Goal: Register for event/course

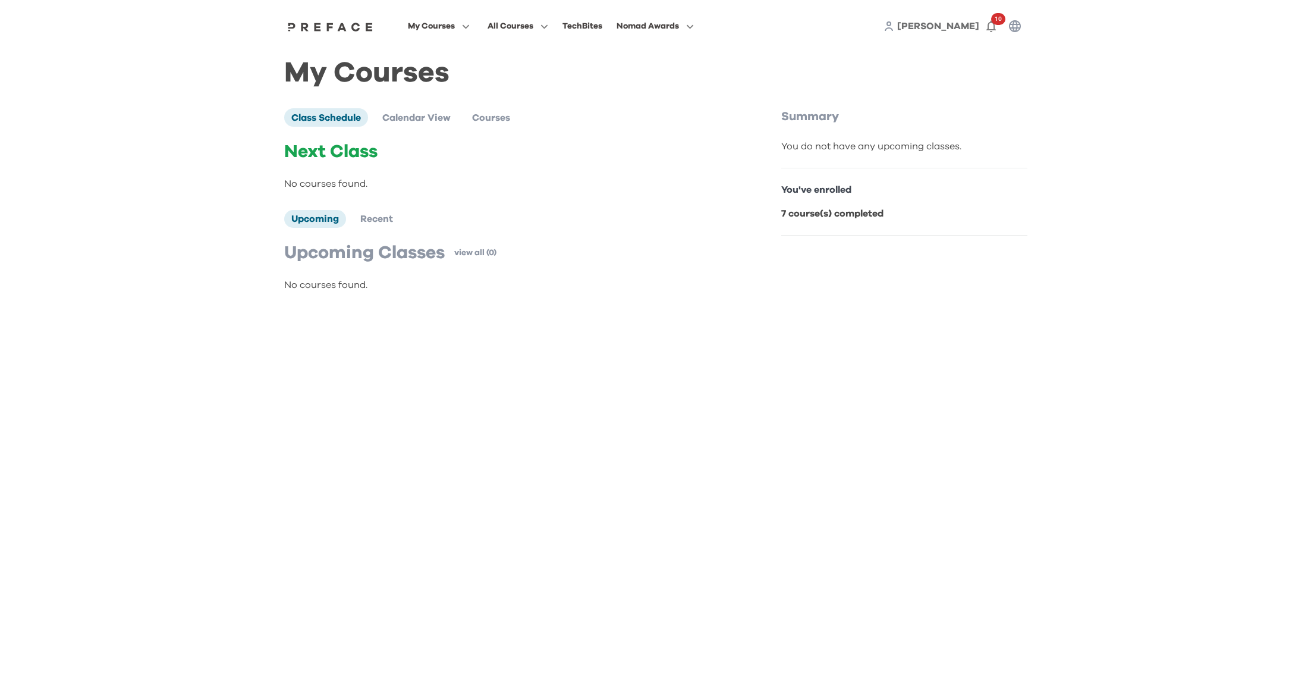
click at [444, 37] on div "My Courses All Courses TechBites Nomad Awards [PERSON_NAME] 10" at bounding box center [655, 26] width 761 height 52
click at [448, 21] on span "My Courses" at bounding box center [431, 26] width 47 height 14
click at [401, 115] on span at bounding box center [439, 107] width 112 height 33
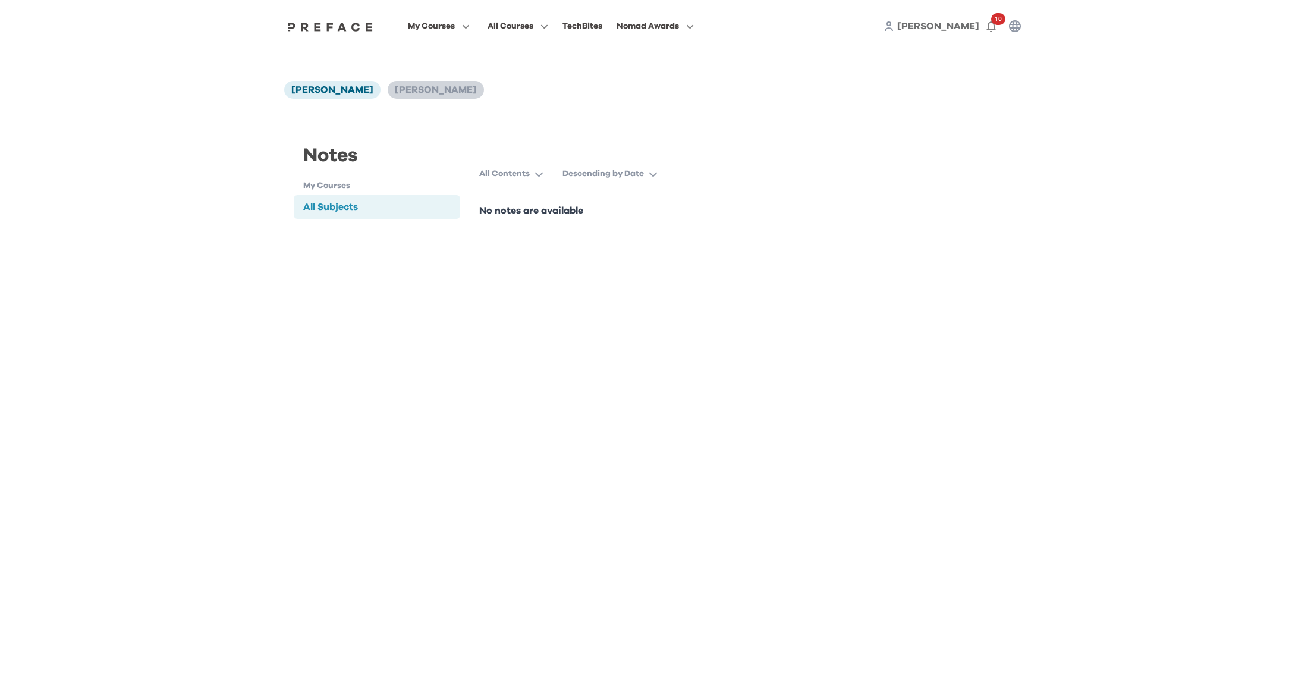
click at [398, 83] on li "Daniel Lee" at bounding box center [436, 90] width 96 height 18
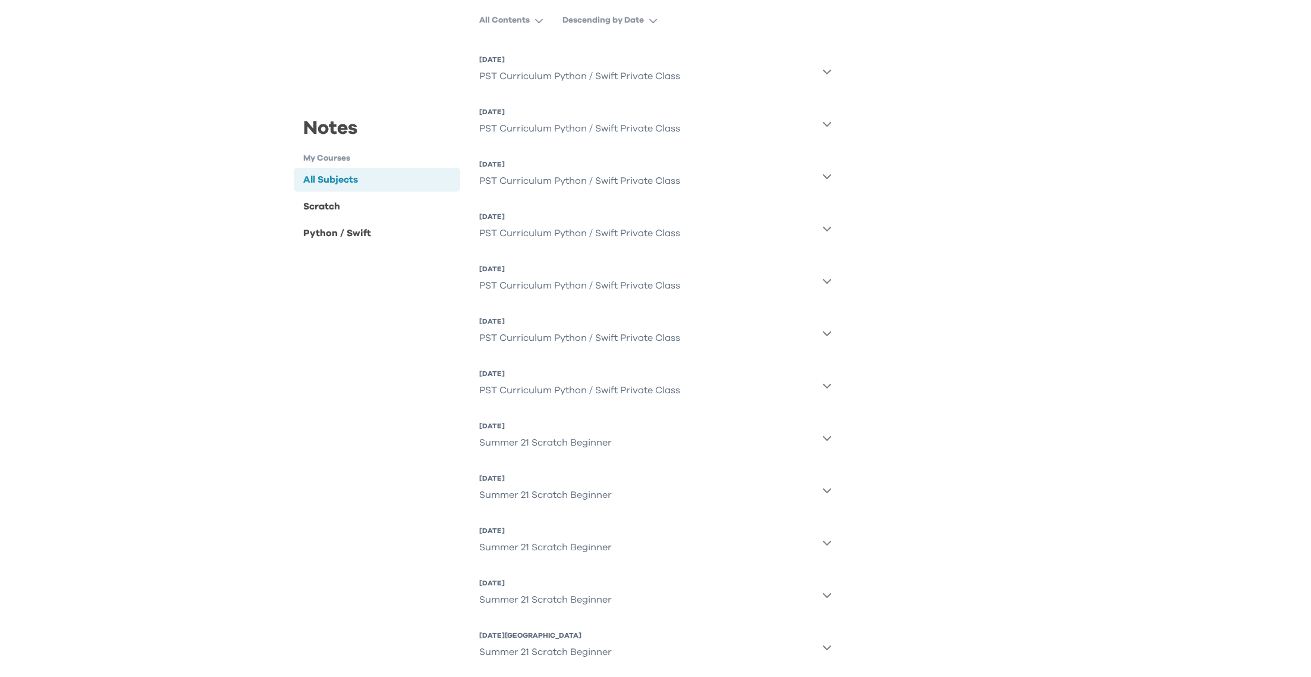
scroll to position [157, 0]
click at [640, 390] on div "PST Curriculum Python / Swift Private Class" at bounding box center [579, 387] width 201 height 24
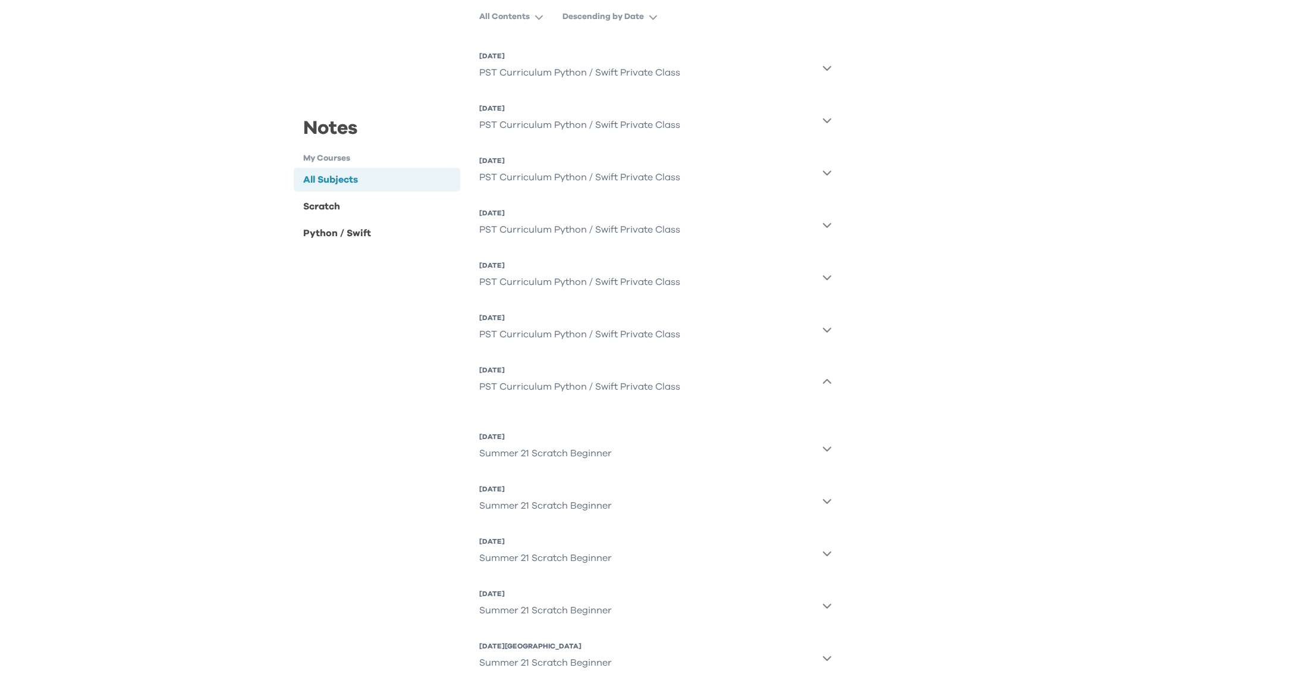
click at [854, 380] on div "Notes My Courses All Subjects Scratch Python / Swift All Subjects All Contents …" at bounding box center [655, 327] width 743 height 742
click at [829, 58] on button "29 Aug 2025, Fri PST Curriculum Python / Swift Private Class" at bounding box center [655, 67] width 353 height 43
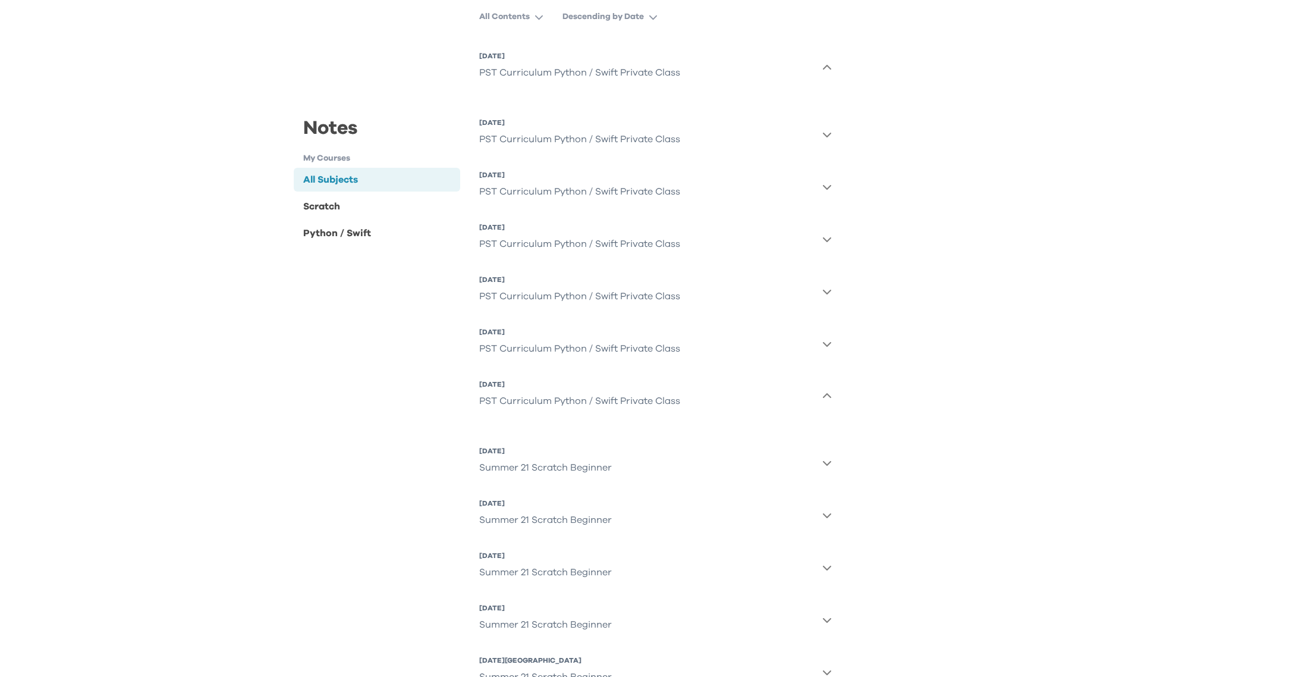
click at [829, 70] on icon "button" at bounding box center [827, 68] width 10 height 10
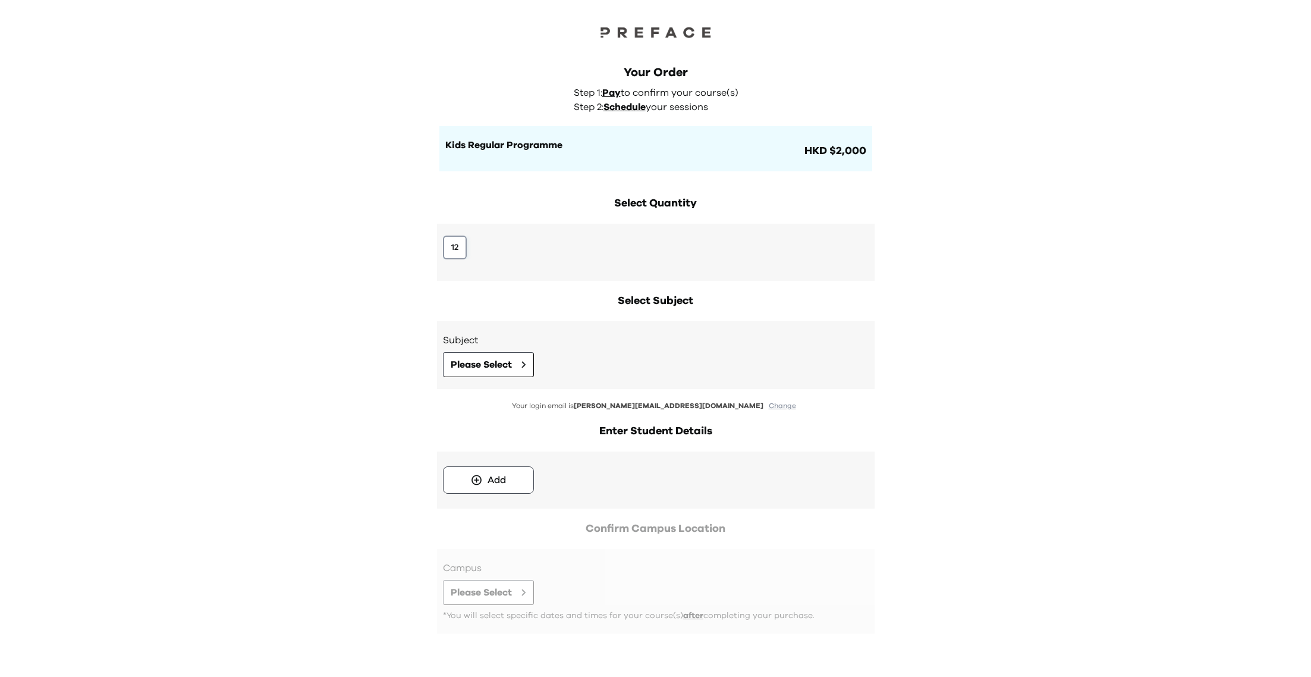
click at [455, 258] on button "12" at bounding box center [455, 247] width 24 height 24
click at [475, 362] on span "Please Select" at bounding box center [481, 364] width 61 height 14
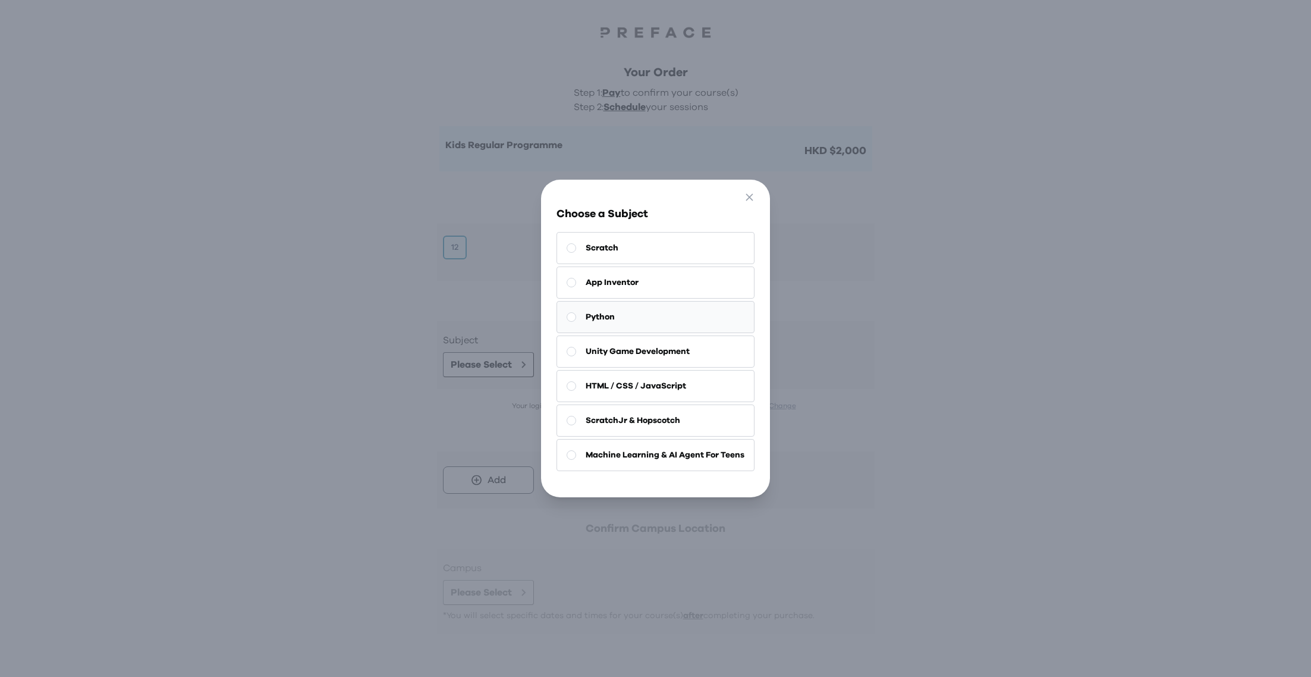
click at [605, 316] on span "Python" at bounding box center [600, 317] width 29 height 12
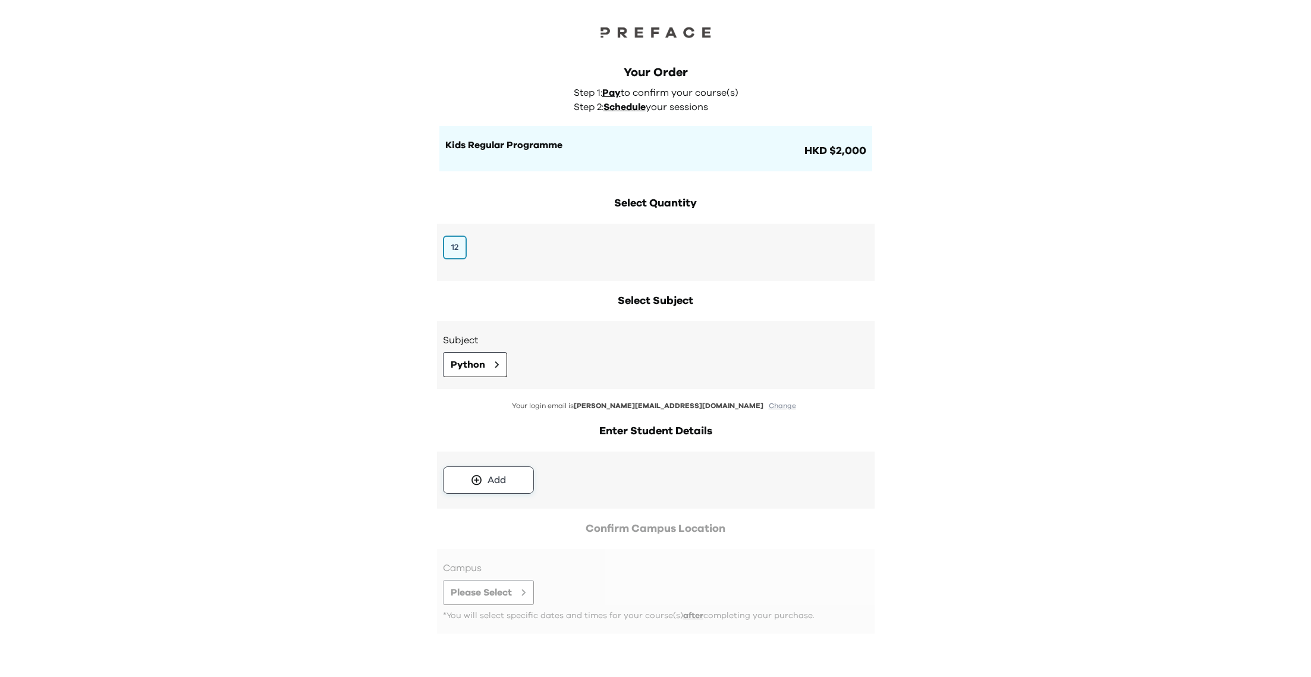
click at [502, 486] on button "Add" at bounding box center [488, 479] width 91 height 27
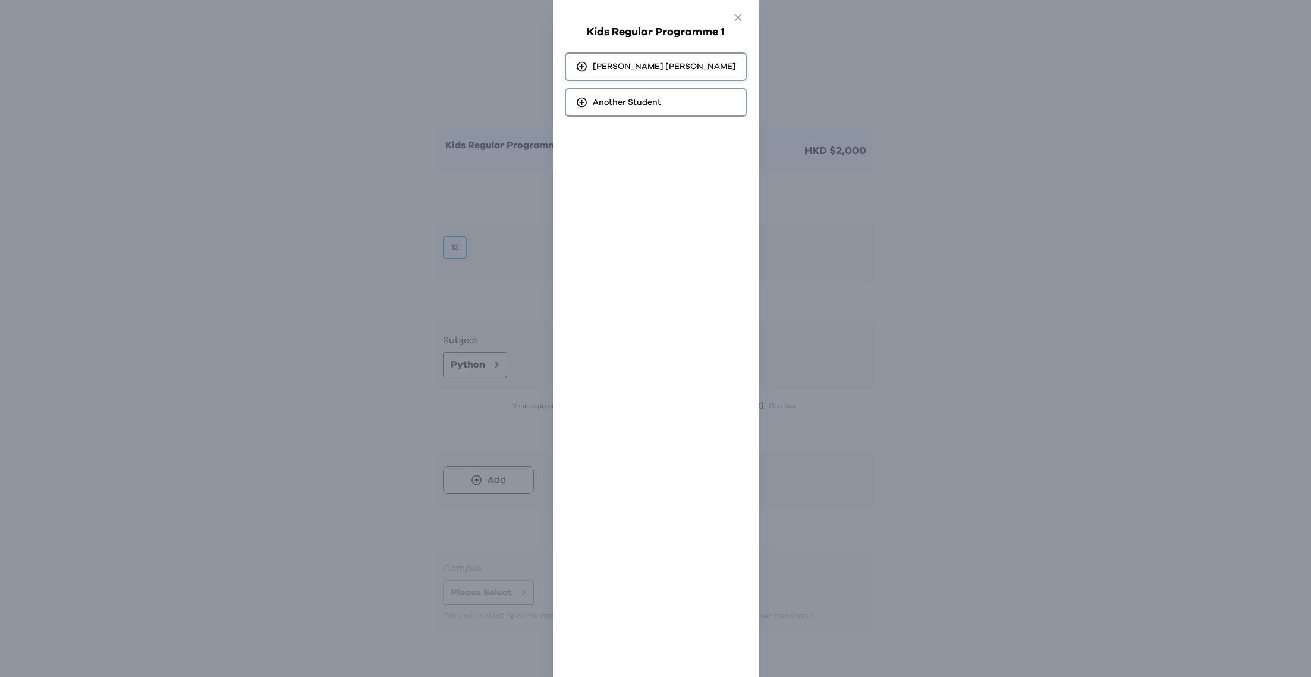
click at [627, 71] on span "Daniel Lee" at bounding box center [664, 67] width 143 height 12
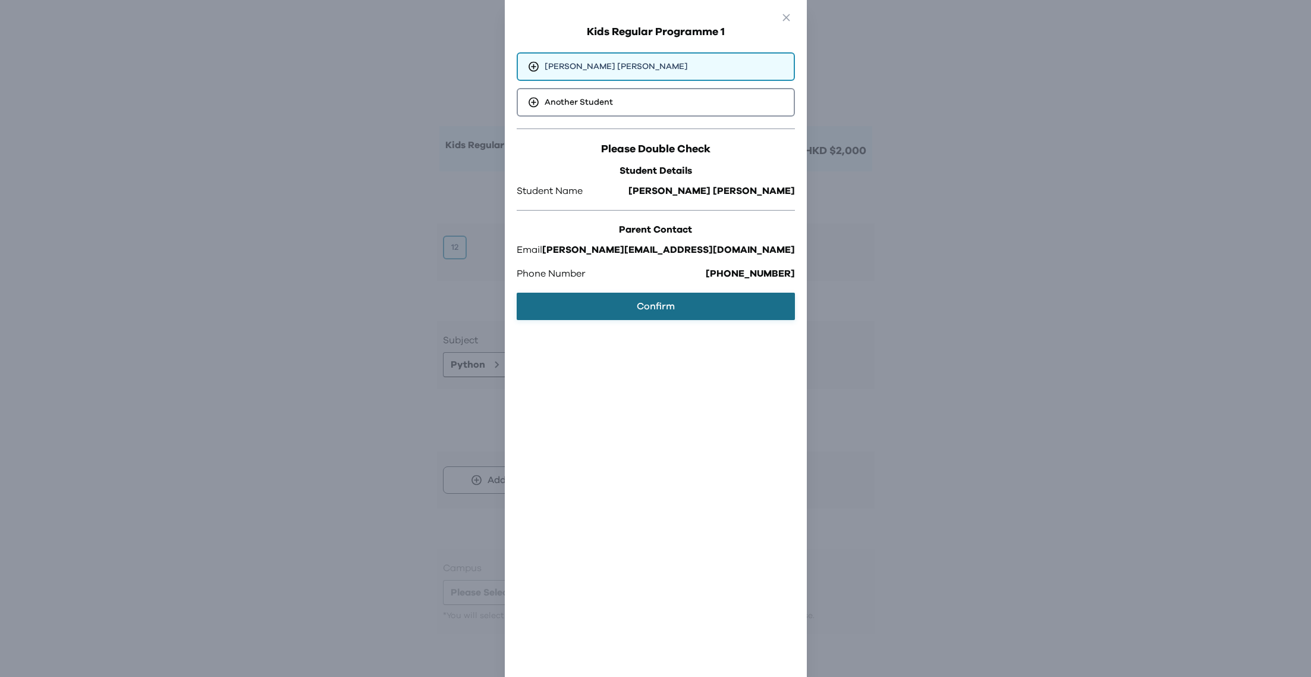
click at [659, 297] on button "Confirm" at bounding box center [656, 306] width 278 height 27
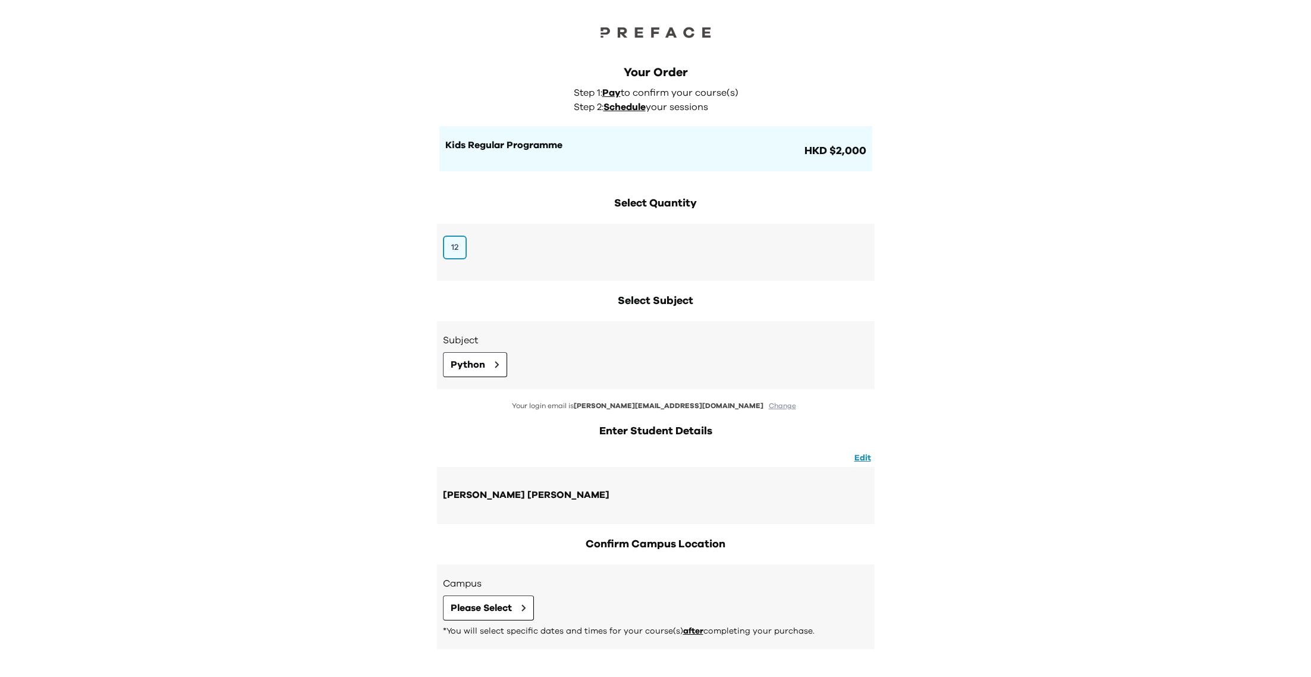
scroll to position [50, 0]
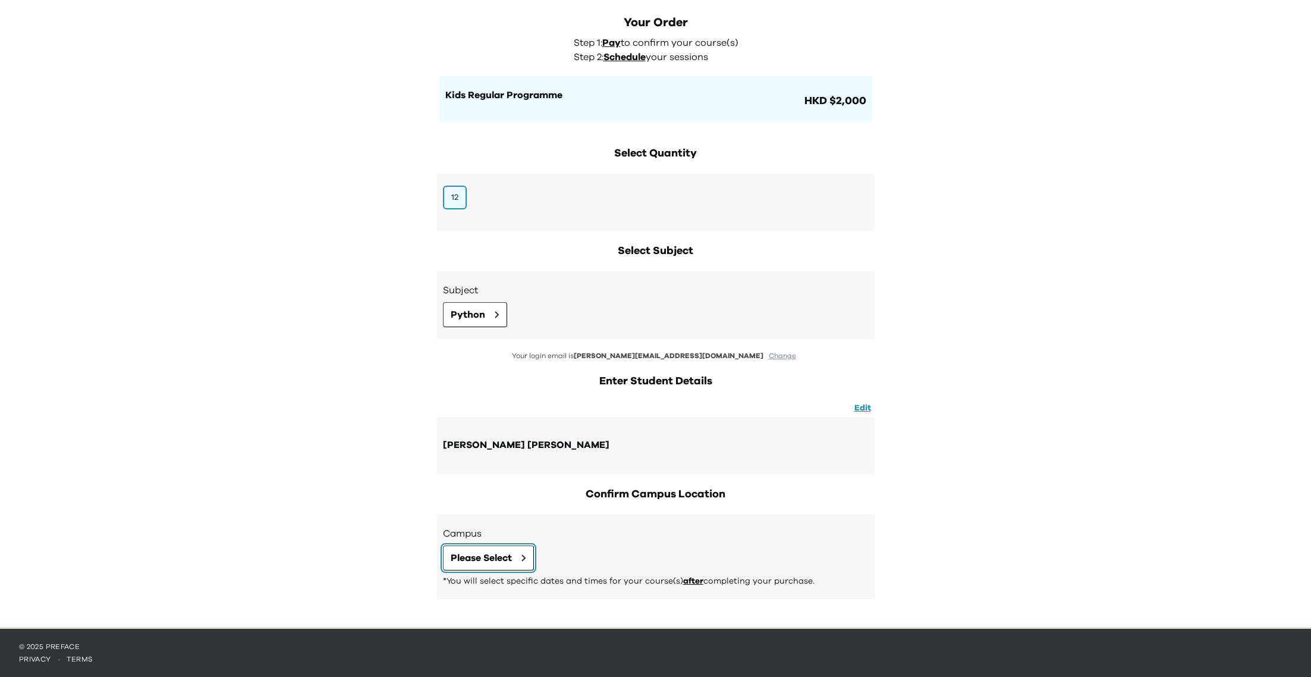
click at [517, 564] on button "Please Select" at bounding box center [488, 557] width 91 height 25
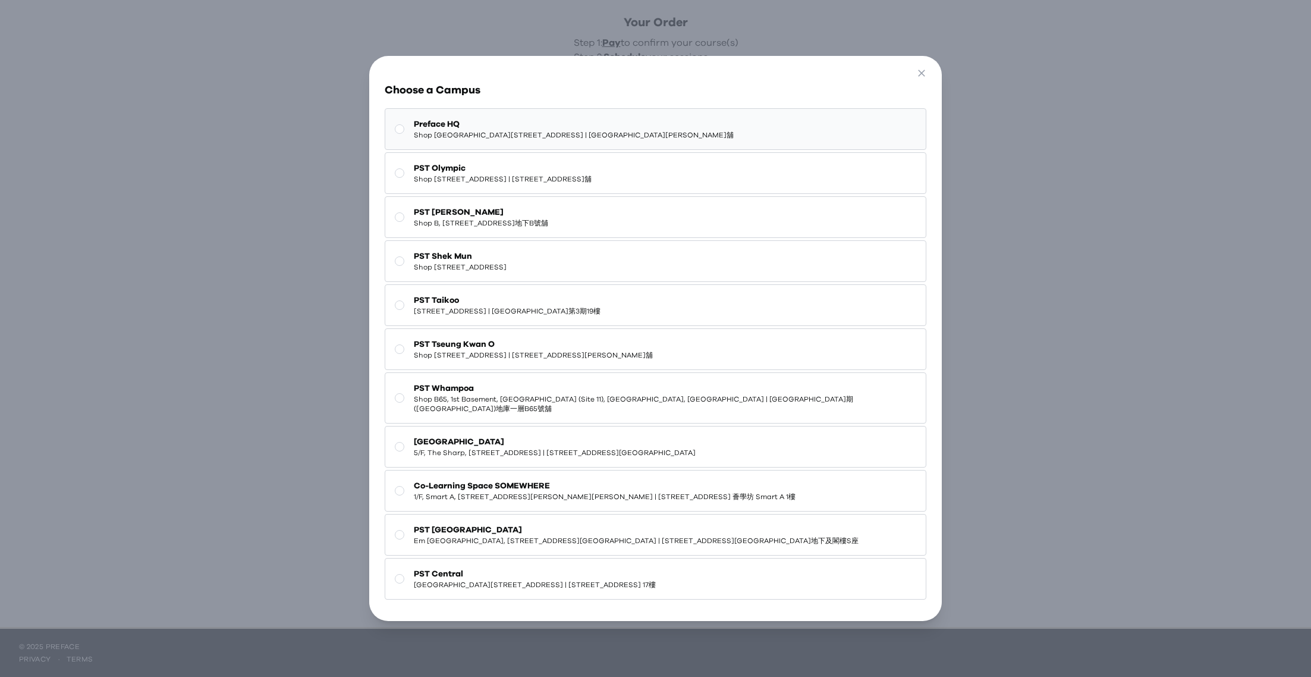
click at [524, 136] on span "Shop G07, Tower 535, 535 Jaffe Road, Causeway Bay | 銅鑼灣謝斐道535號Tower 535 地下G07號舖" at bounding box center [574, 135] width 320 height 10
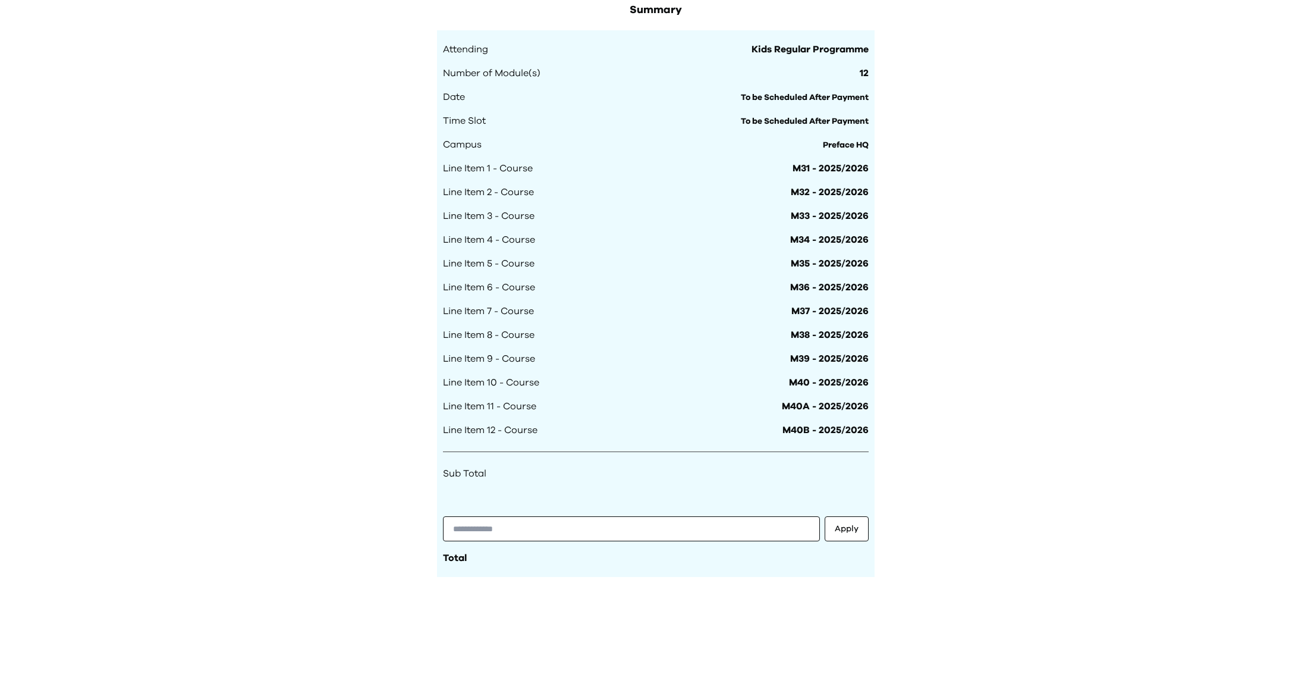
scroll to position [836, 0]
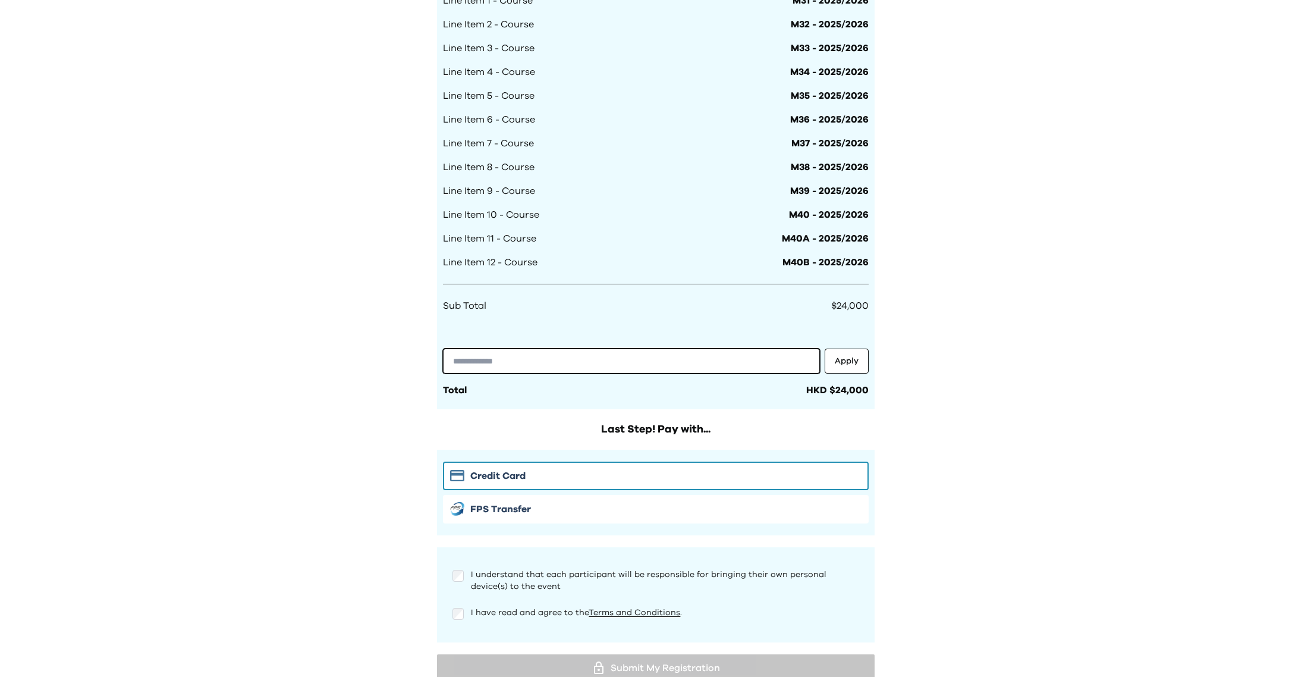
click at [512, 359] on input "text" at bounding box center [631, 360] width 377 height 25
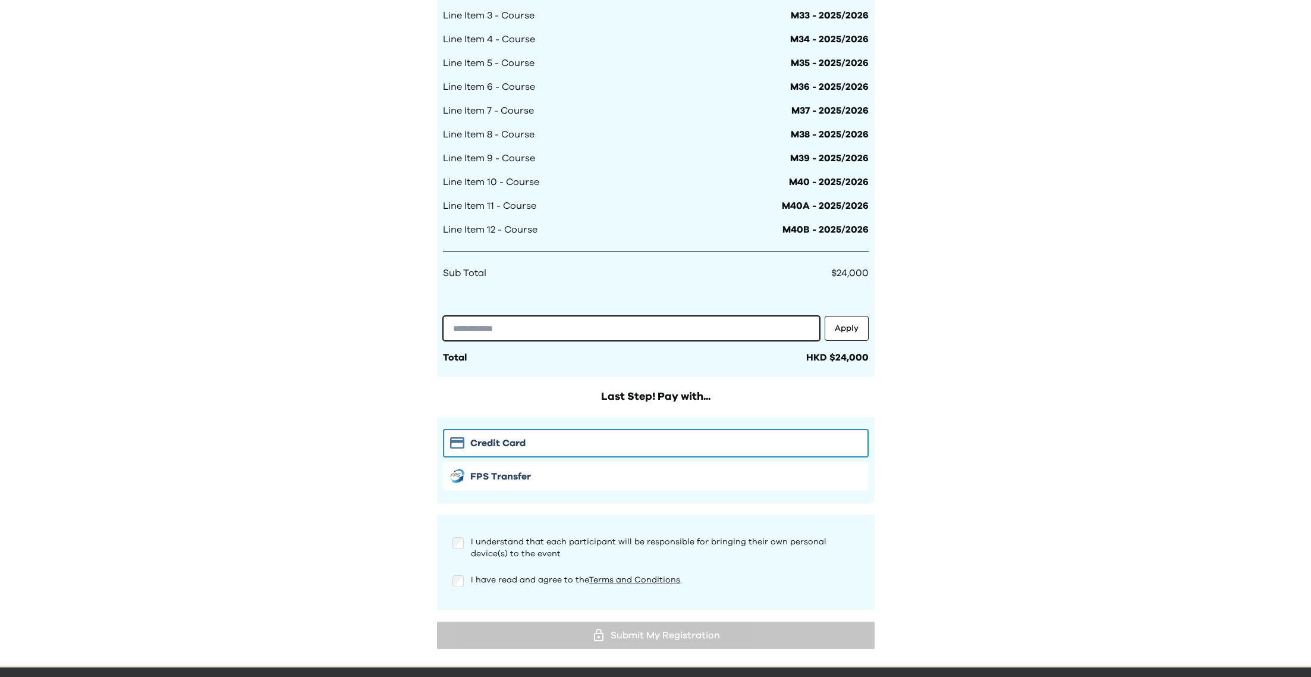
scroll to position [863, 0]
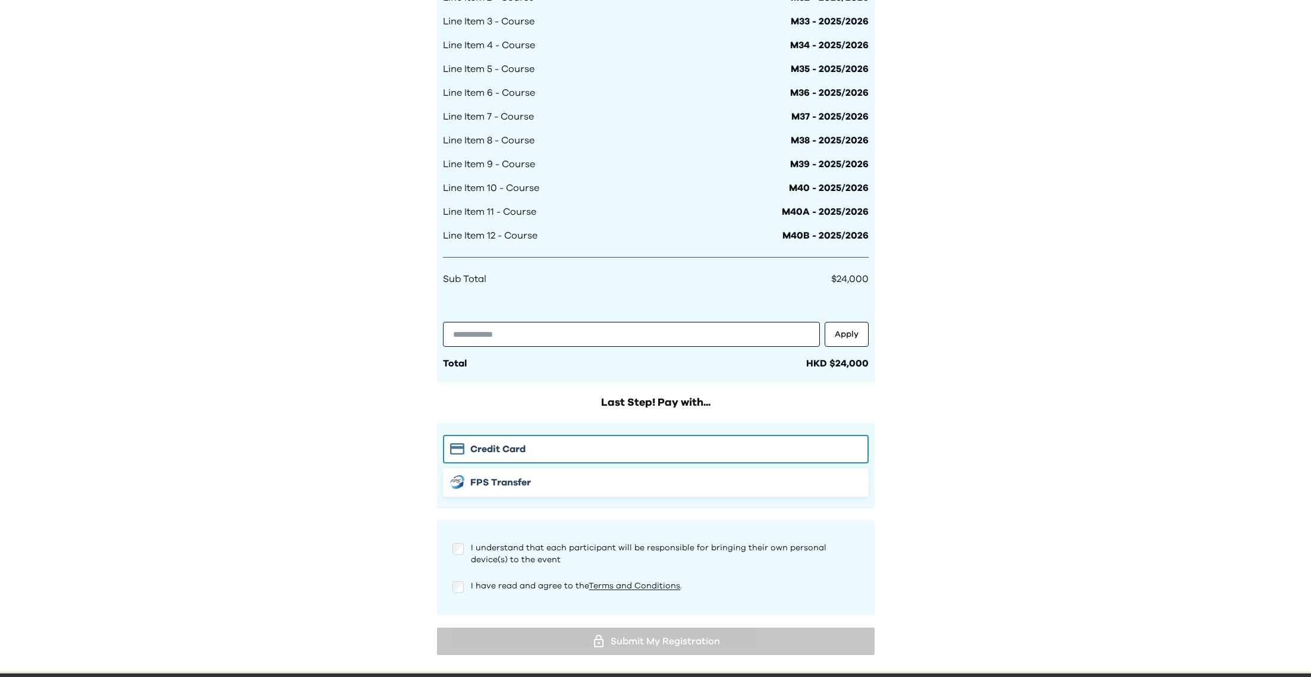
click at [482, 475] on span "FPS Transfer" at bounding box center [500, 482] width 61 height 14
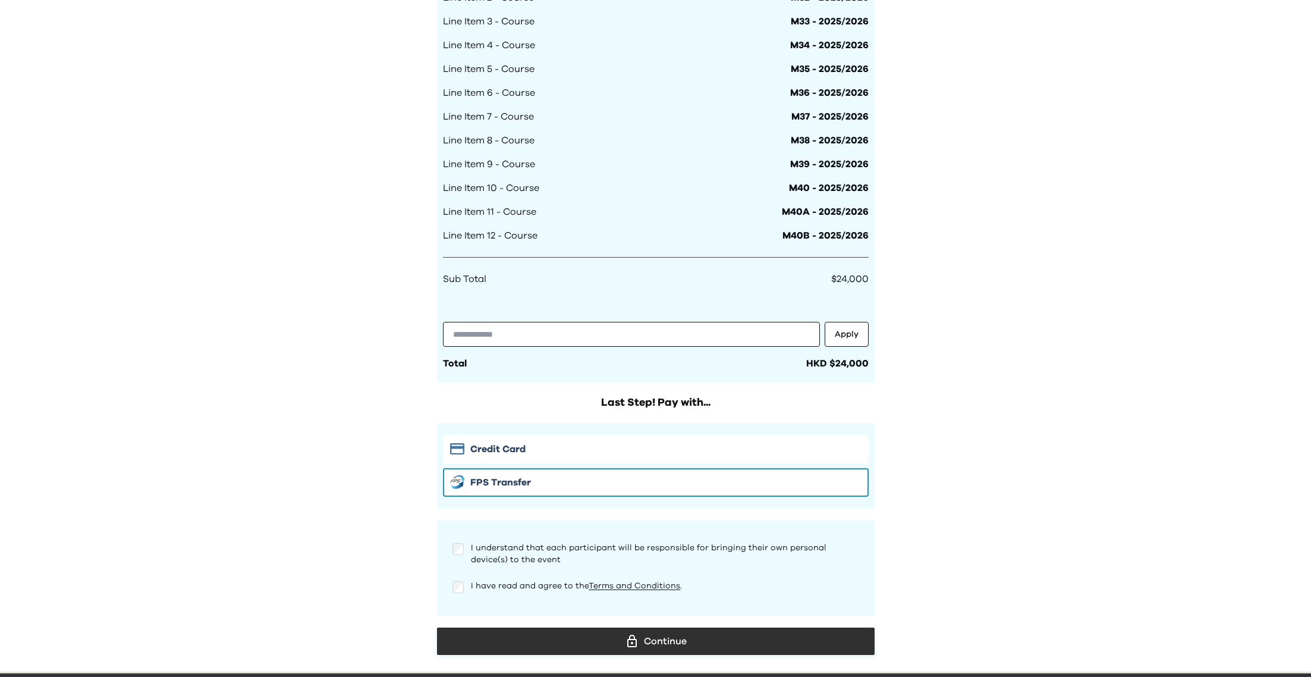
click at [472, 632] on div "Continue" at bounding box center [656, 641] width 419 height 18
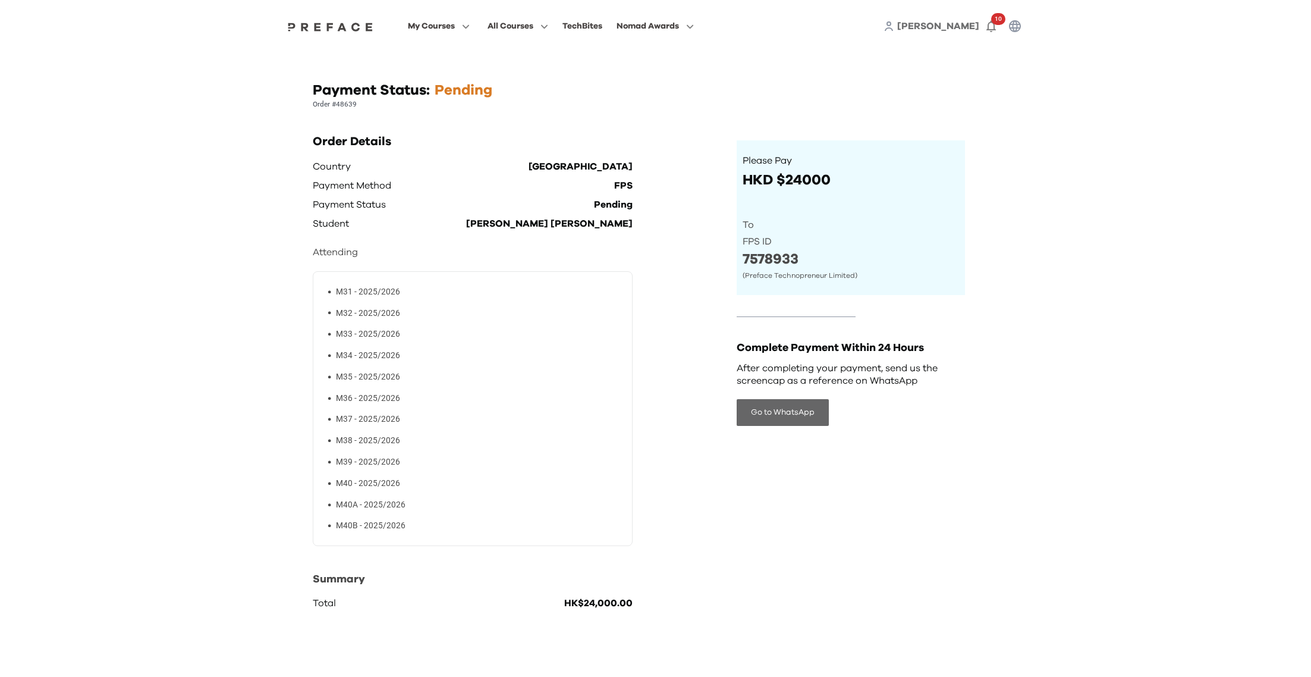
click at [800, 409] on button "Go to WhatsApp" at bounding box center [783, 412] width 92 height 27
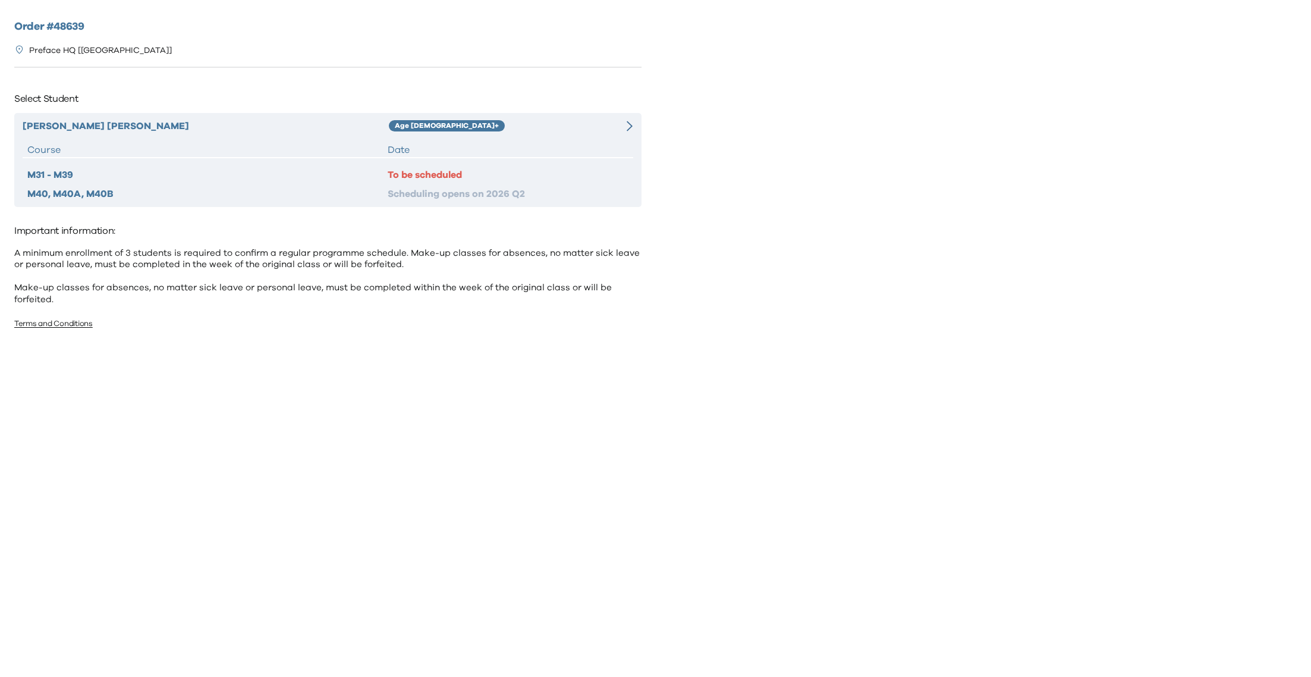
click at [428, 171] on div "To be scheduled" at bounding box center [508, 175] width 240 height 14
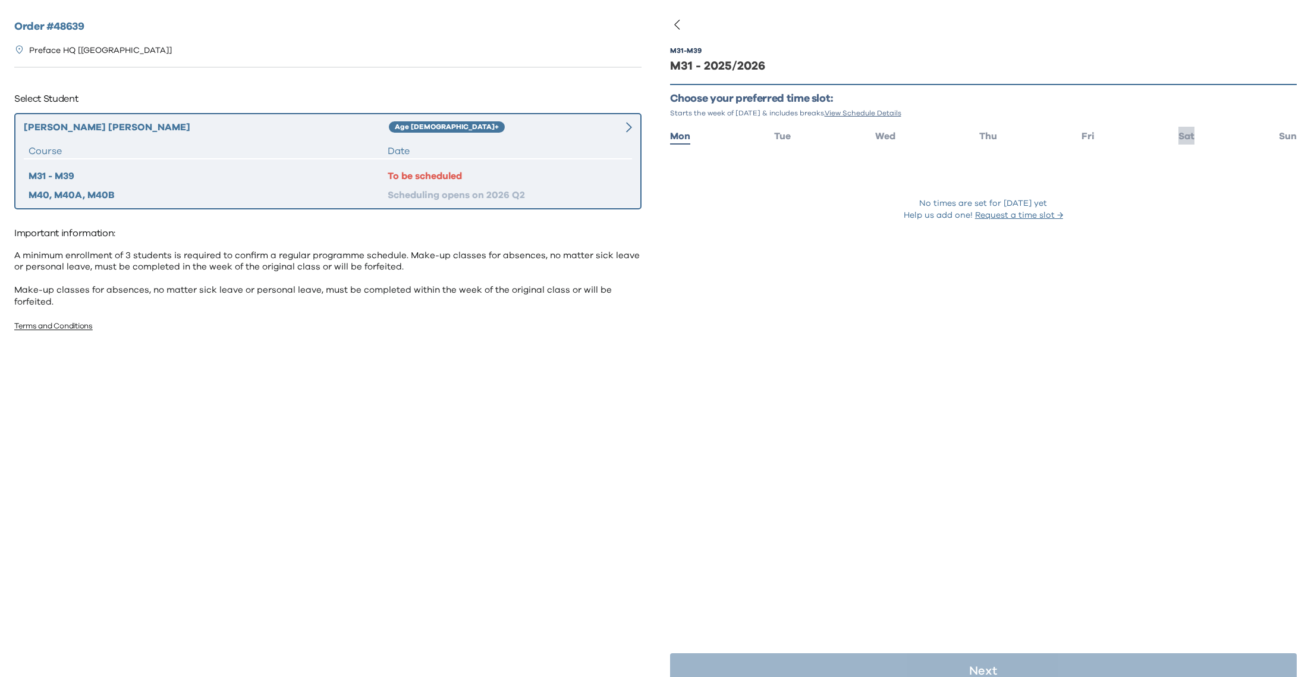
click at [1194, 133] on span "Sat" at bounding box center [1186, 136] width 16 height 10
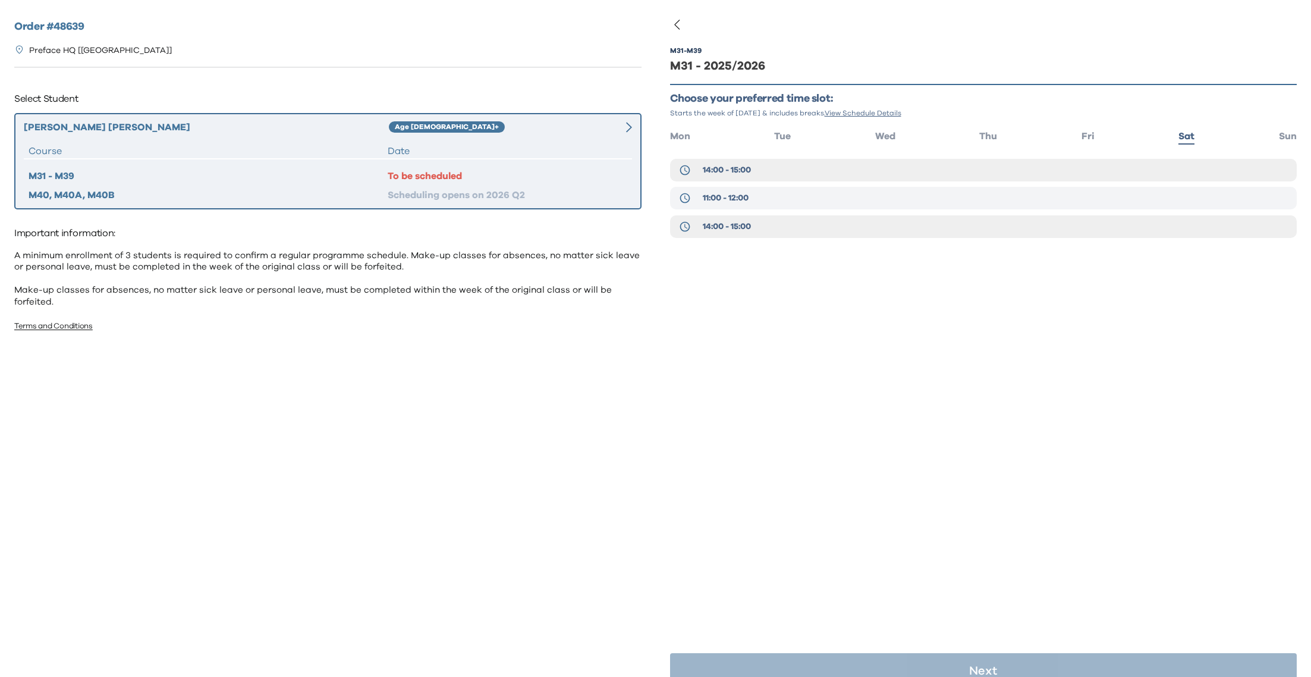
click at [1107, 207] on button "11:00 - 12:00" at bounding box center [983, 198] width 627 height 23
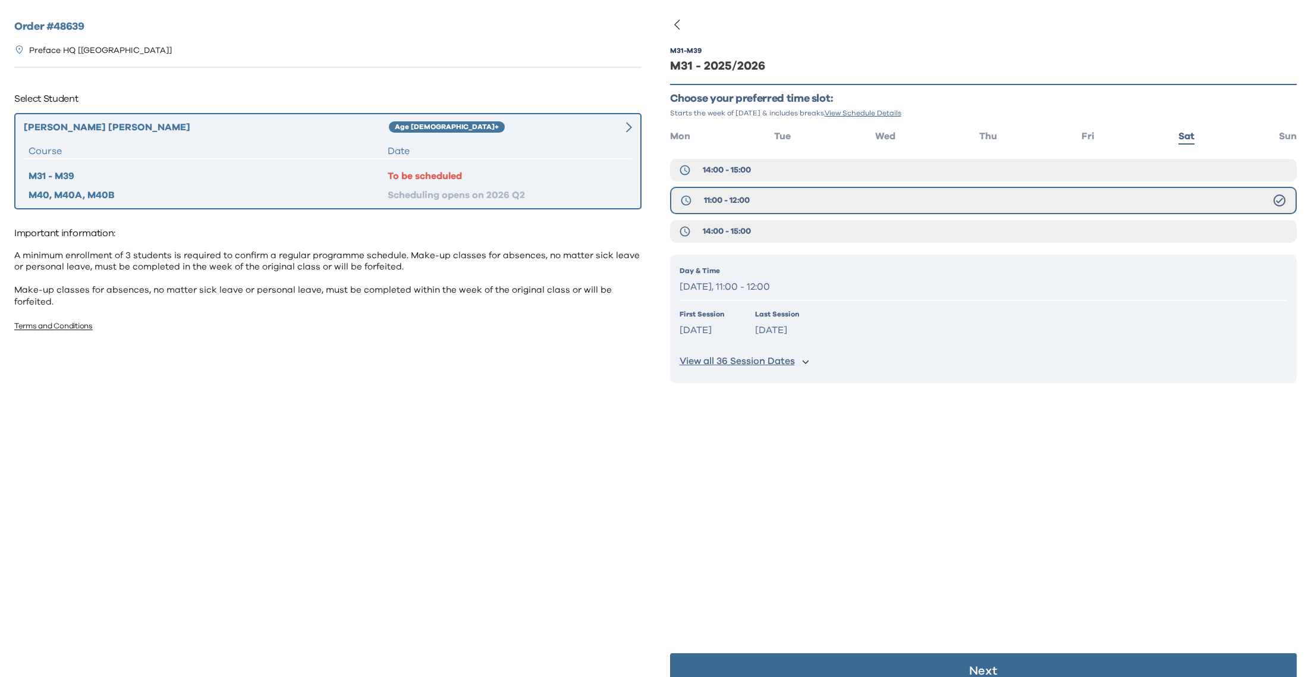
scroll to position [23, 0]
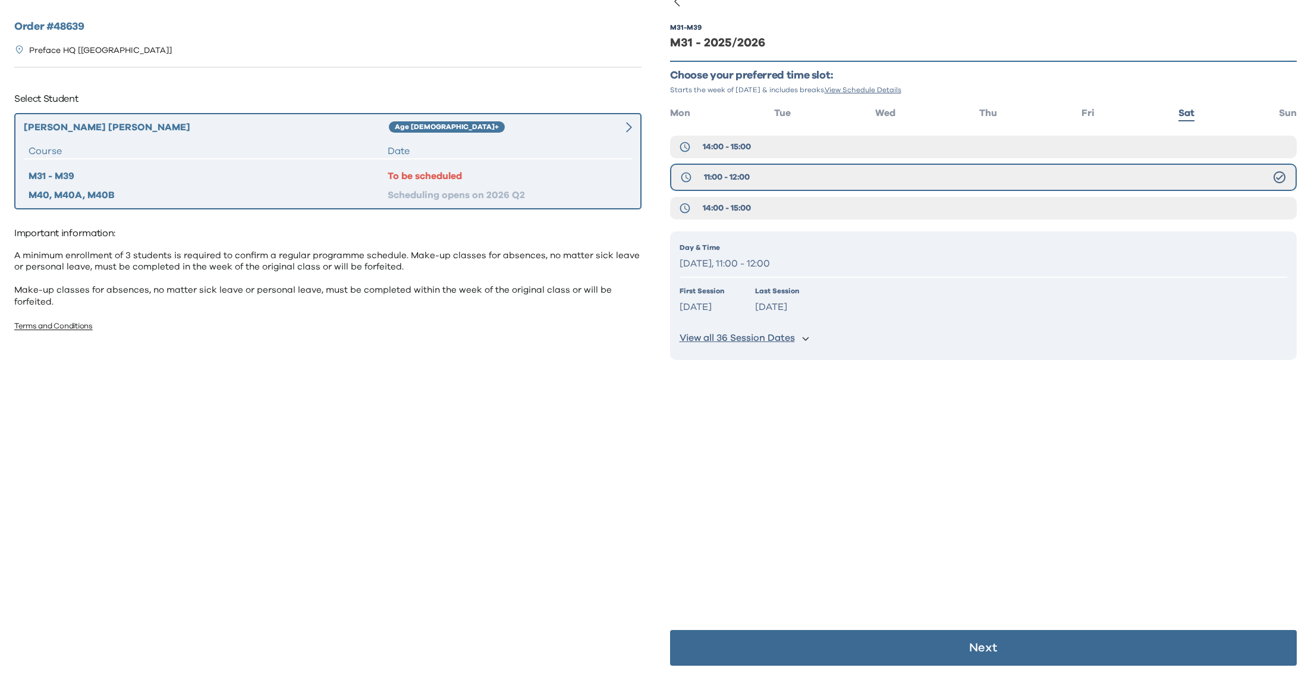
click at [982, 645] on p "Next" at bounding box center [983, 648] width 28 height 12
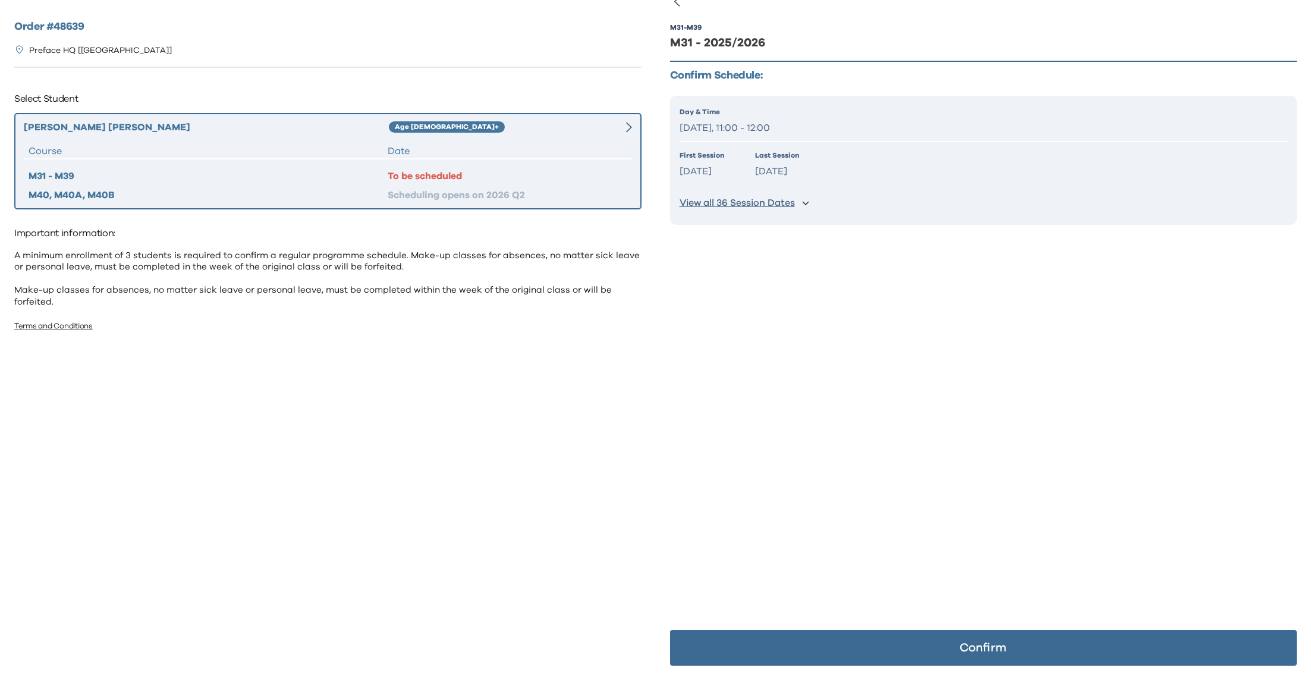
click at [751, 198] on p "View all 36 Session Dates" at bounding box center [737, 203] width 115 height 12
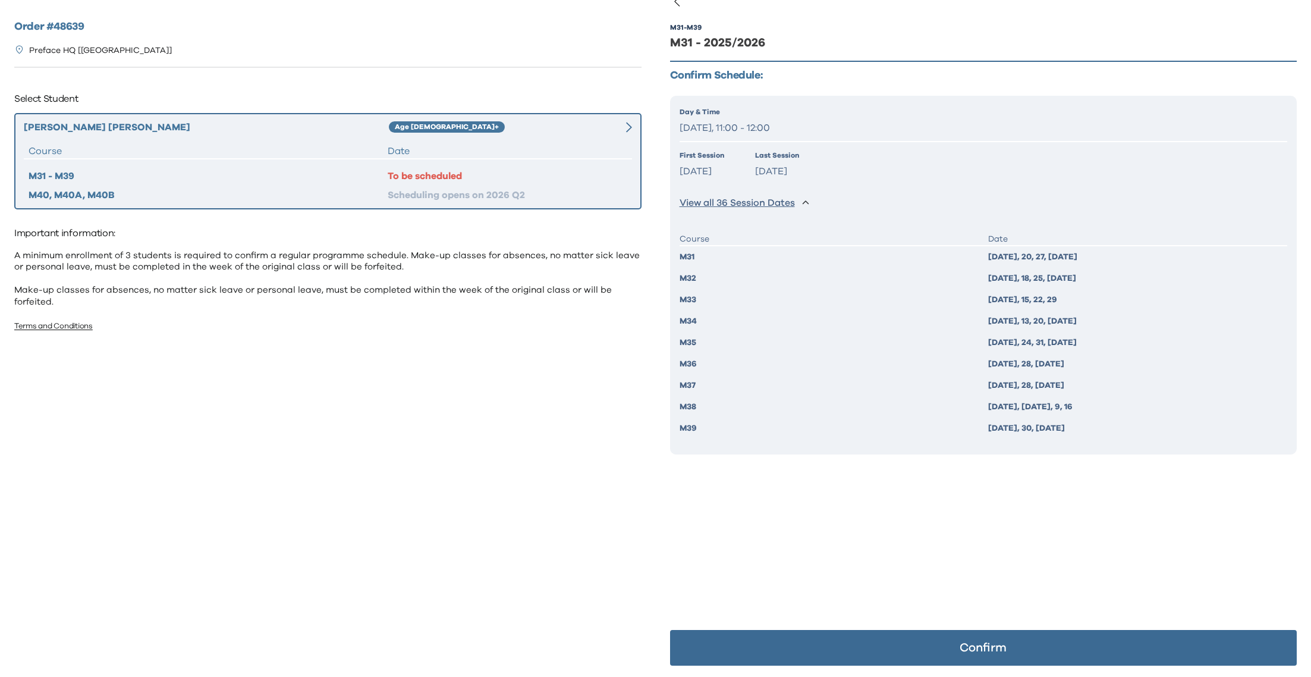
click at [603, 451] on div "Order # 48639 Preface HQ [Causeway Bay] Select Student Daniel Lee Age 10+ Cours…" at bounding box center [328, 333] width 656 height 666
click at [868, 646] on button "Confirm" at bounding box center [983, 648] width 627 height 36
click at [977, 646] on p "Confirm" at bounding box center [983, 648] width 47 height 12
click at [816, 539] on div "M31 - M39 M31 - 2025/2026 Confirm Schedule: Day & Time Saturday, 11:00 - 12:00 …" at bounding box center [983, 339] width 627 height 677
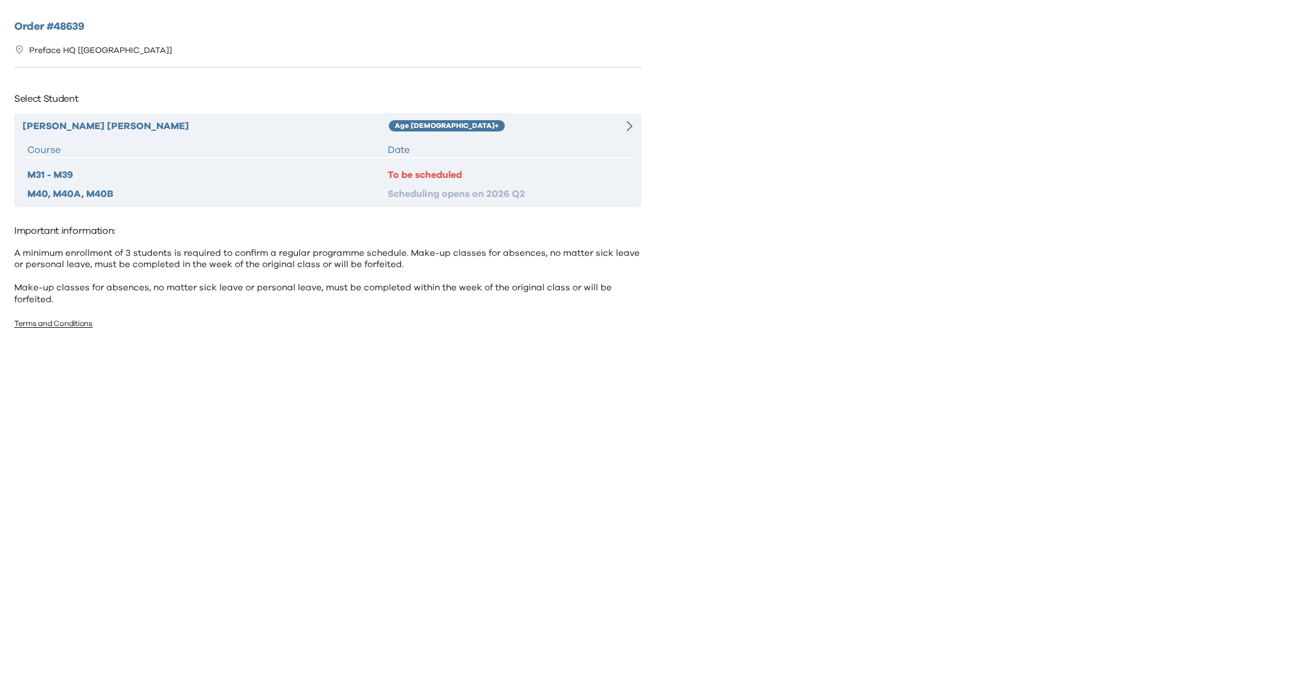
click at [328, 169] on div "M31 - M39" at bounding box center [207, 175] width 360 height 14
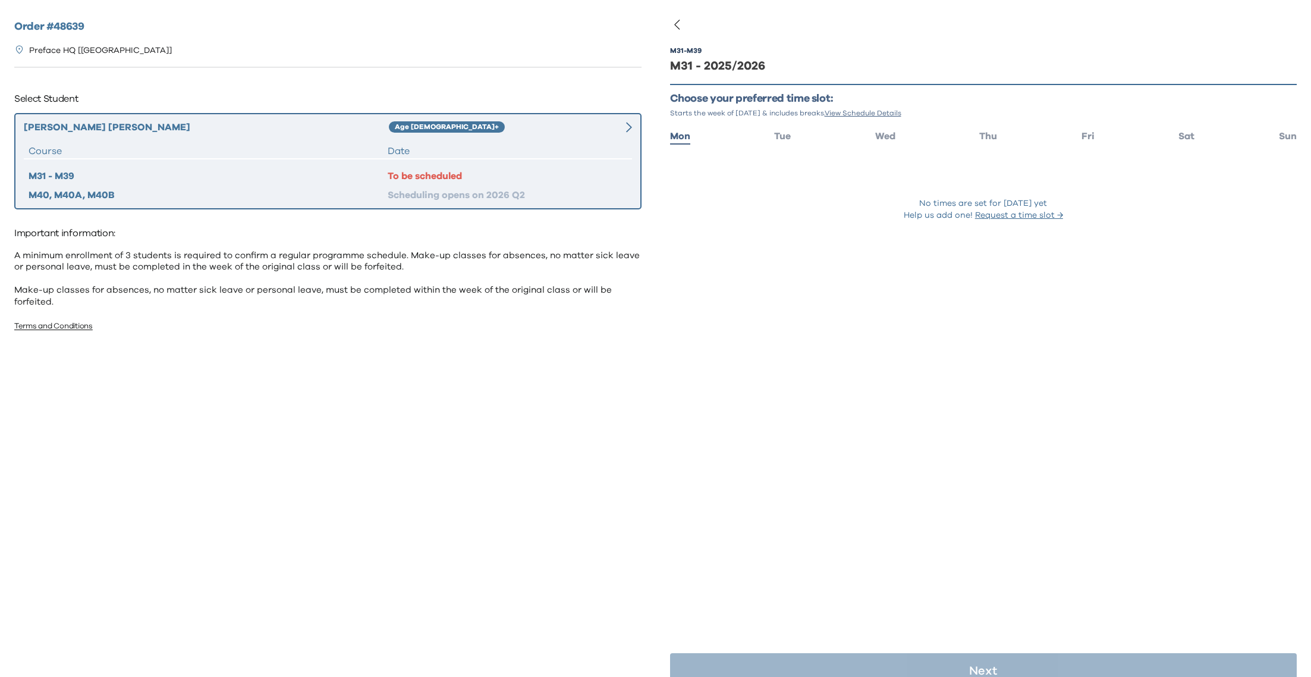
click at [1177, 137] on ul "Mon Tue Wed Thu Fri Sat Sun" at bounding box center [983, 135] width 627 height 17
click at [1183, 138] on span "Sat" at bounding box center [1186, 136] width 16 height 10
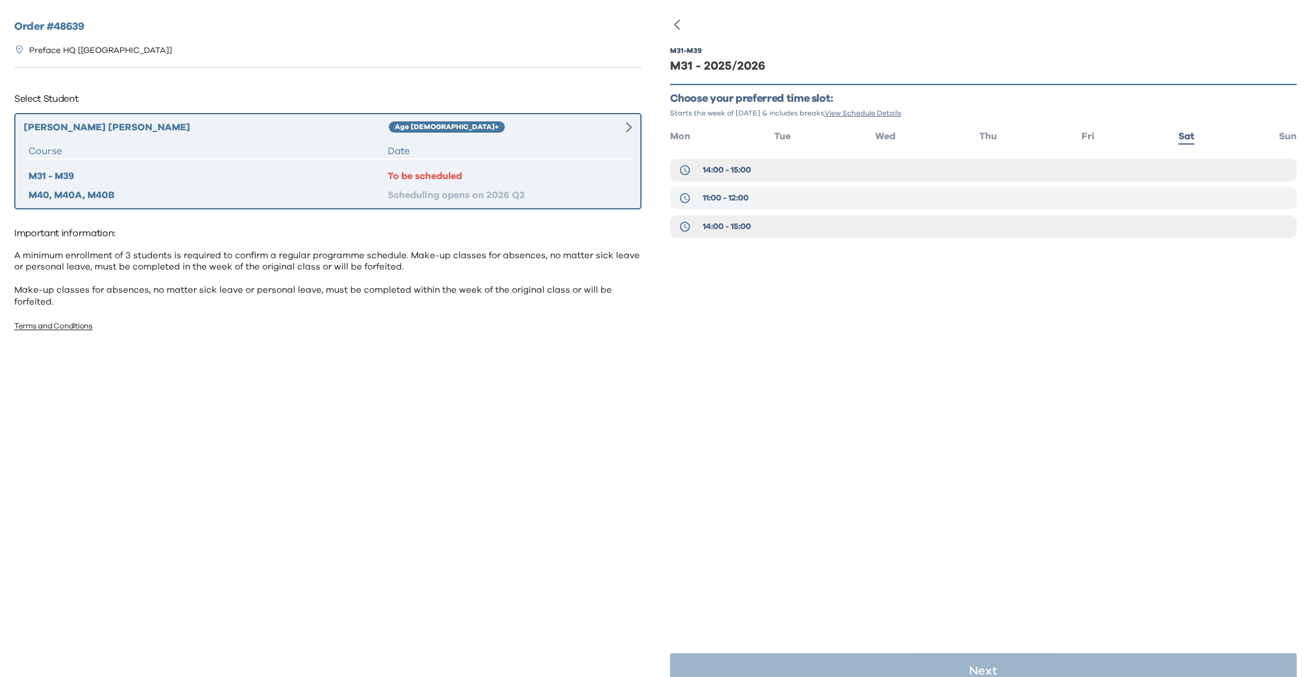
click at [1127, 196] on button "11:00 - 12:00" at bounding box center [983, 198] width 627 height 23
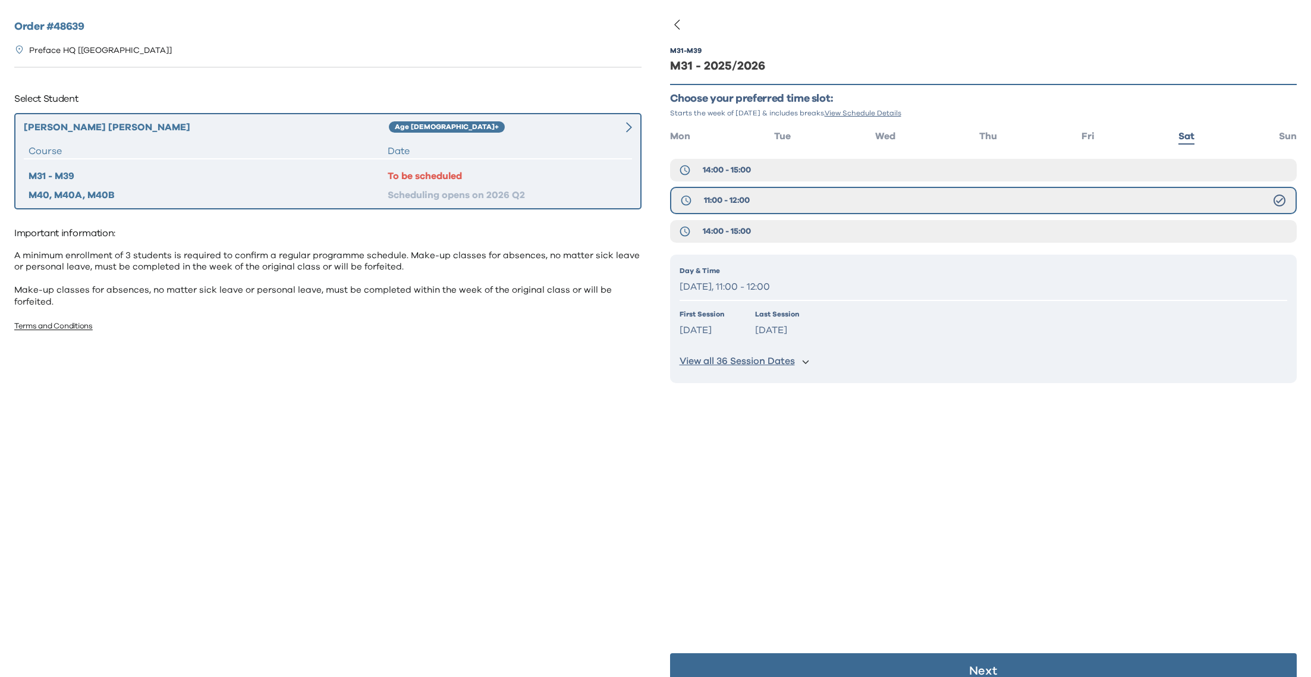
scroll to position [2, 0]
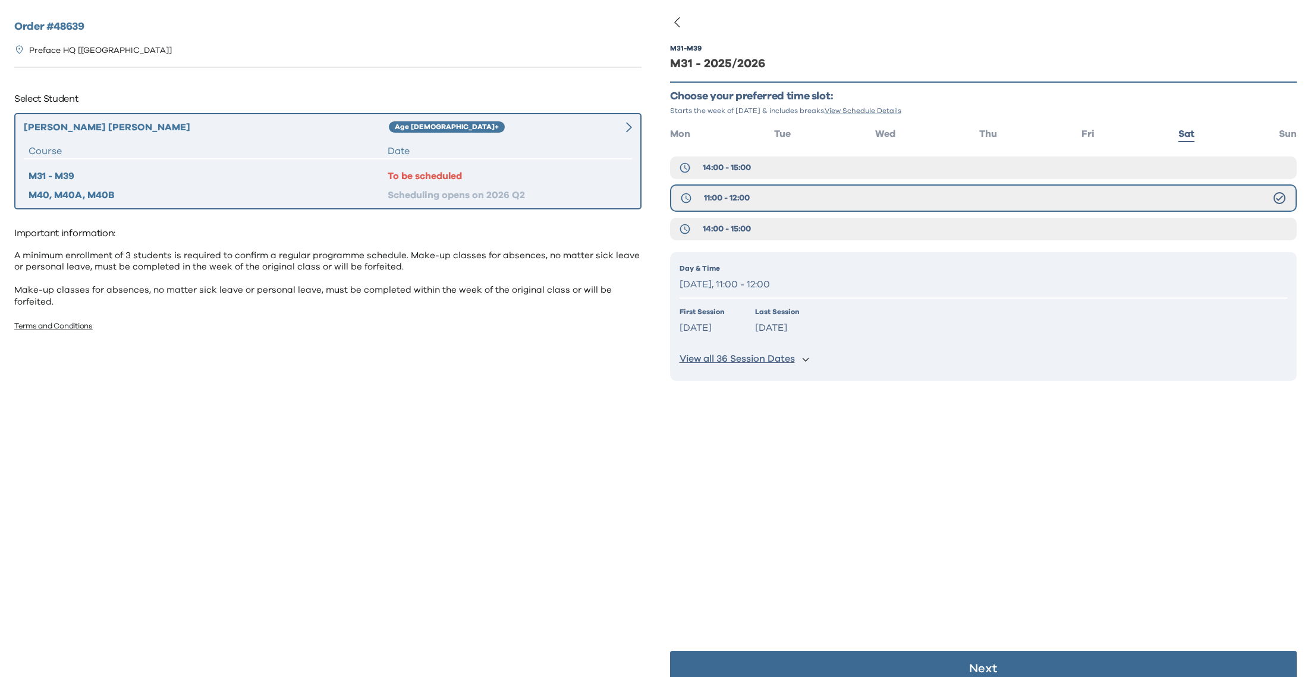
click at [1104, 659] on button "Next" at bounding box center [983, 668] width 627 height 36
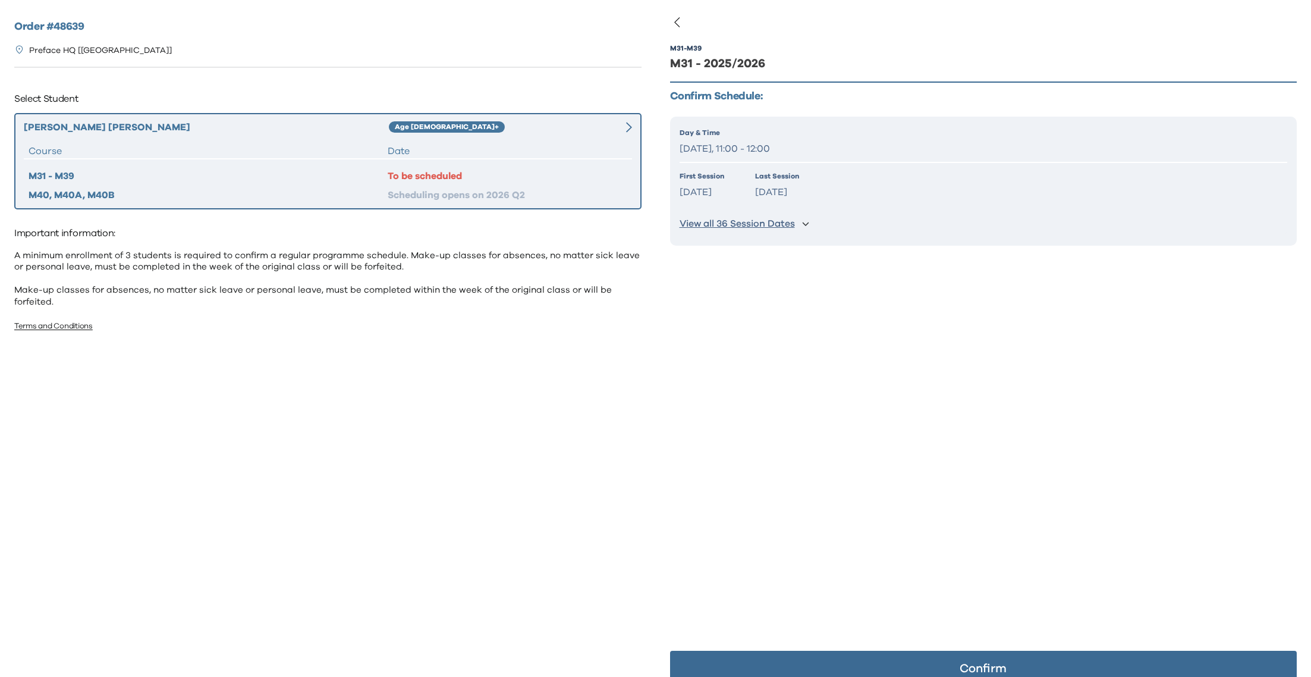
click at [1104, 659] on button "Confirm" at bounding box center [983, 668] width 627 height 36
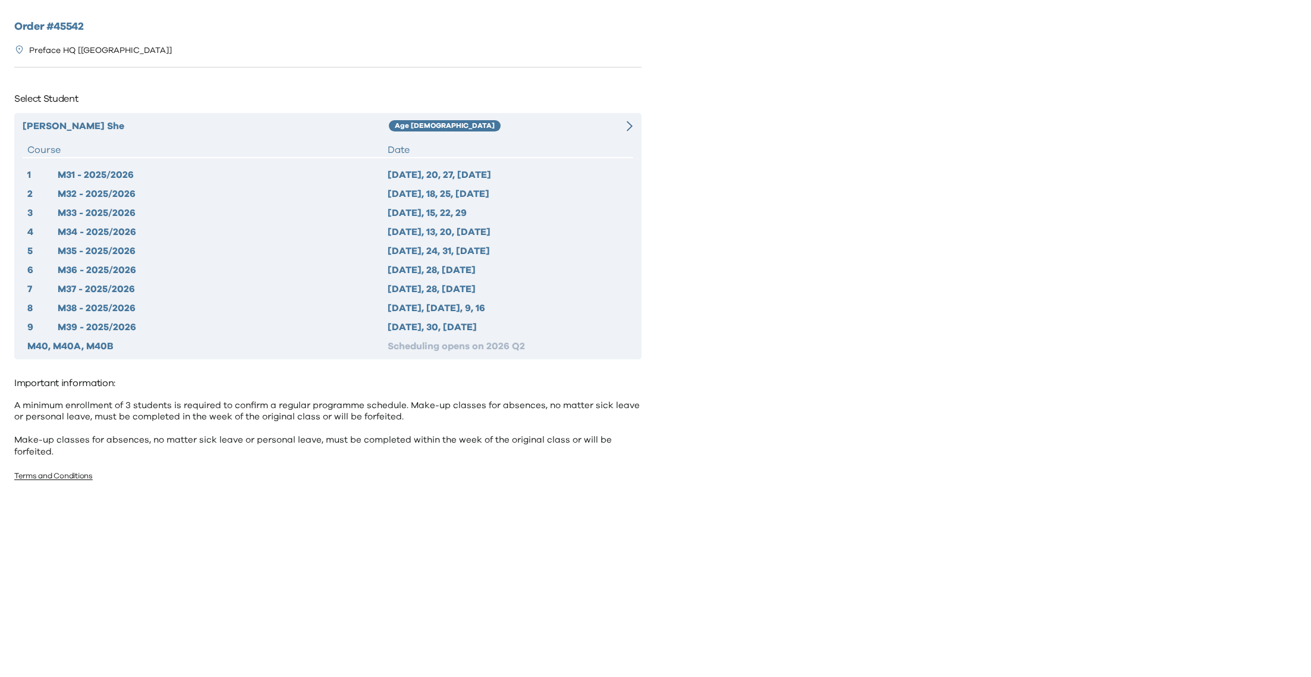
click at [554, 123] on div "Age [DEMOGRAPHIC_DATA]" at bounding box center [495, 126] width 213 height 14
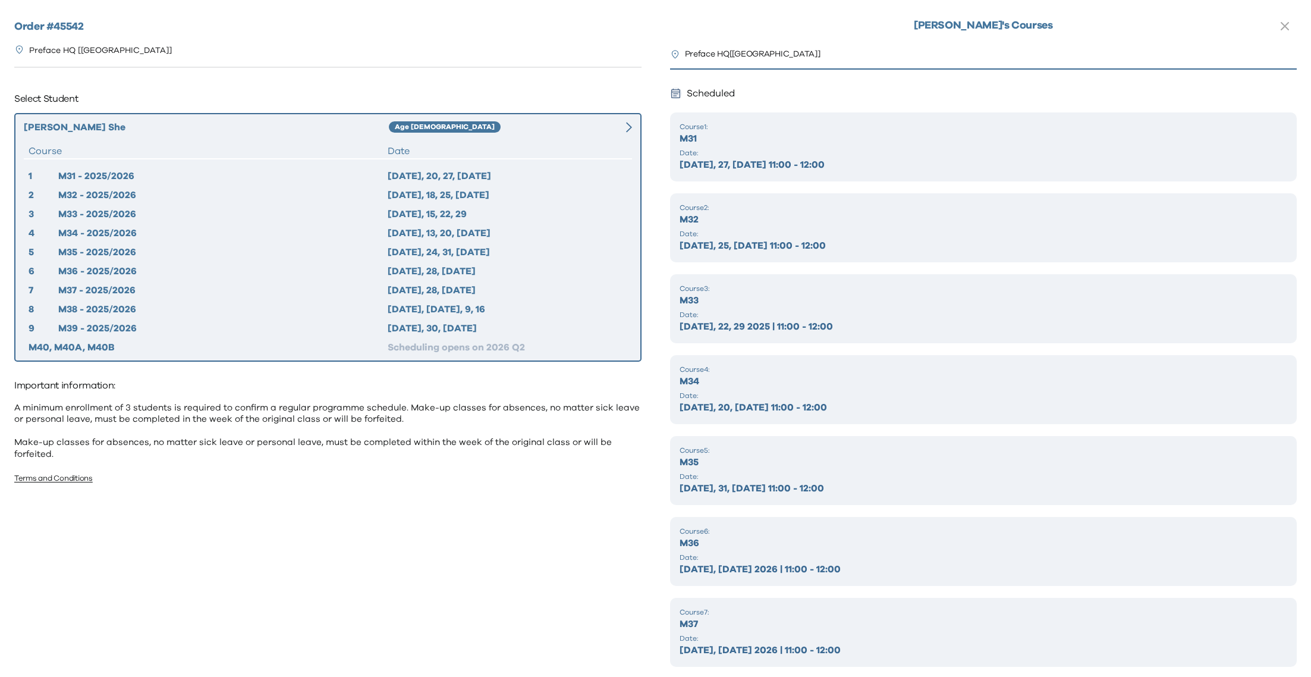
click at [759, 135] on p "M31" at bounding box center [984, 138] width 608 height 14
